Goal: Task Accomplishment & Management: Manage account settings

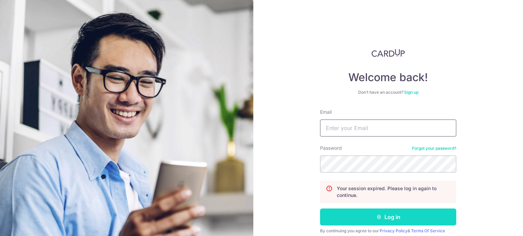
type input "[EMAIL_ADDRESS][DOMAIN_NAME]"
click at [369, 215] on button "Log in" at bounding box center [388, 217] width 136 height 17
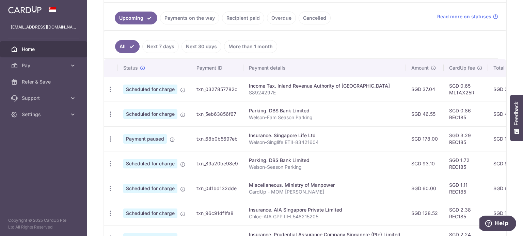
scroll to position [136, 0]
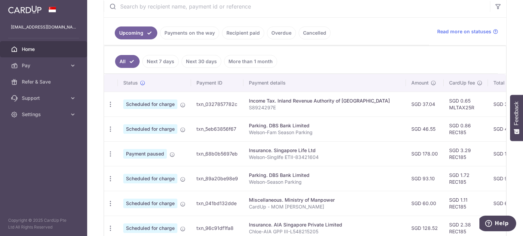
click at [279, 32] on link "Overdue" at bounding box center [281, 33] width 29 height 13
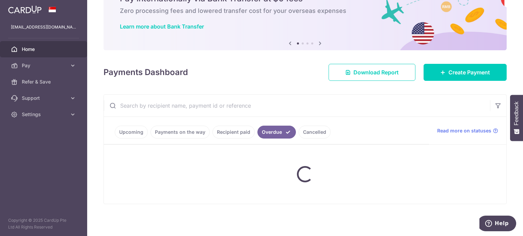
scroll to position [66, 0]
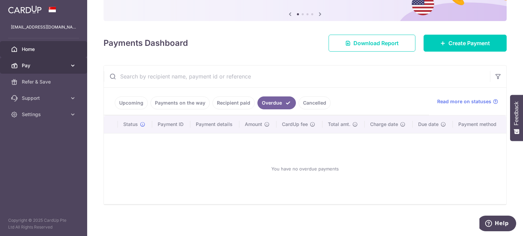
click at [46, 67] on span "Pay" at bounding box center [44, 65] width 45 height 7
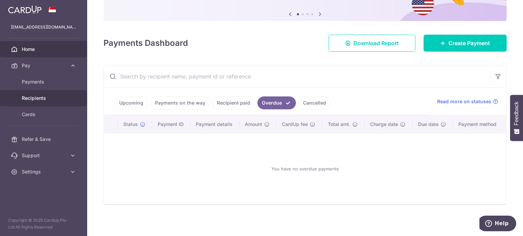
click at [40, 96] on span "Recipients" at bounding box center [44, 98] width 45 height 7
